Goal: Subscribe to service/newsletter

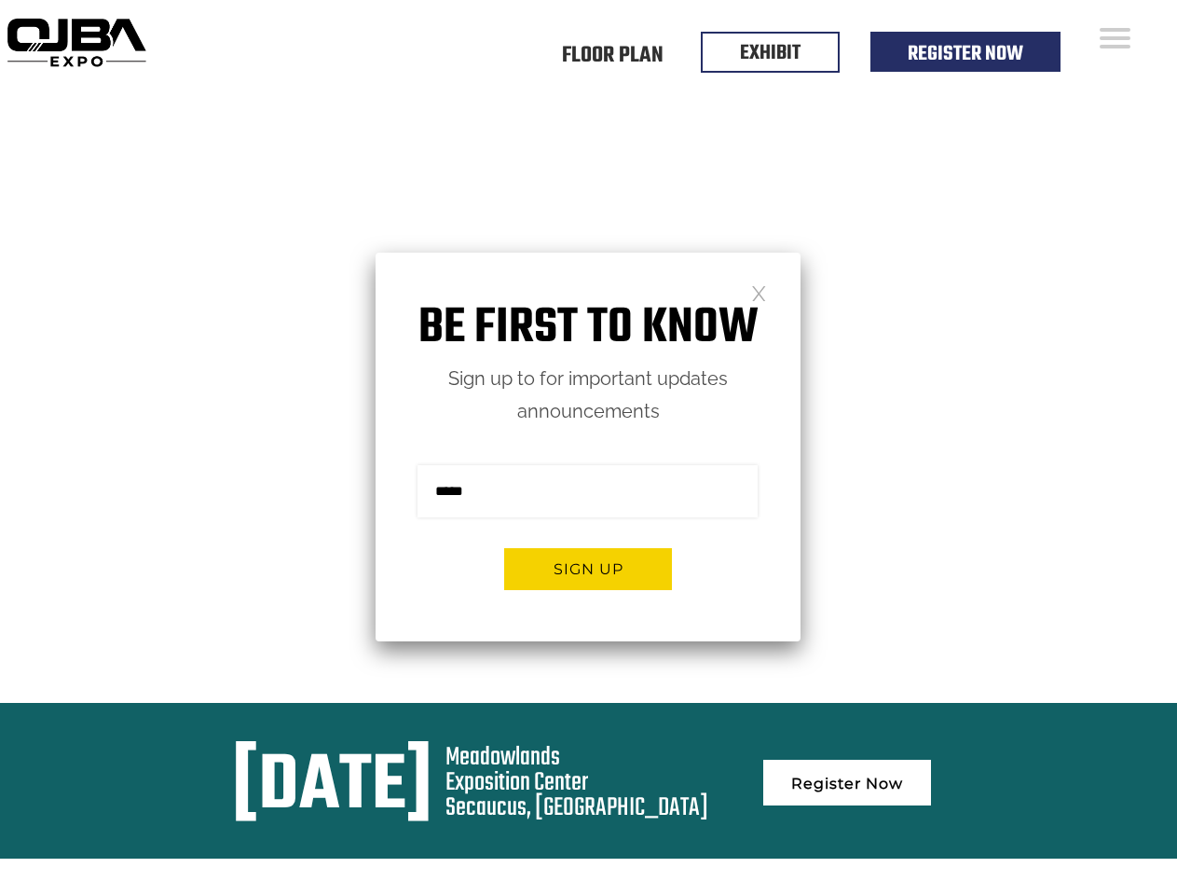
click at [588, 447] on form "Sign me up for the newsletter! ******* Sign up" at bounding box center [588, 534] width 425 height 213
click at [588, 568] on button "Sign up" at bounding box center [588, 569] width 168 height 42
